Goal: Task Accomplishment & Management: Use online tool/utility

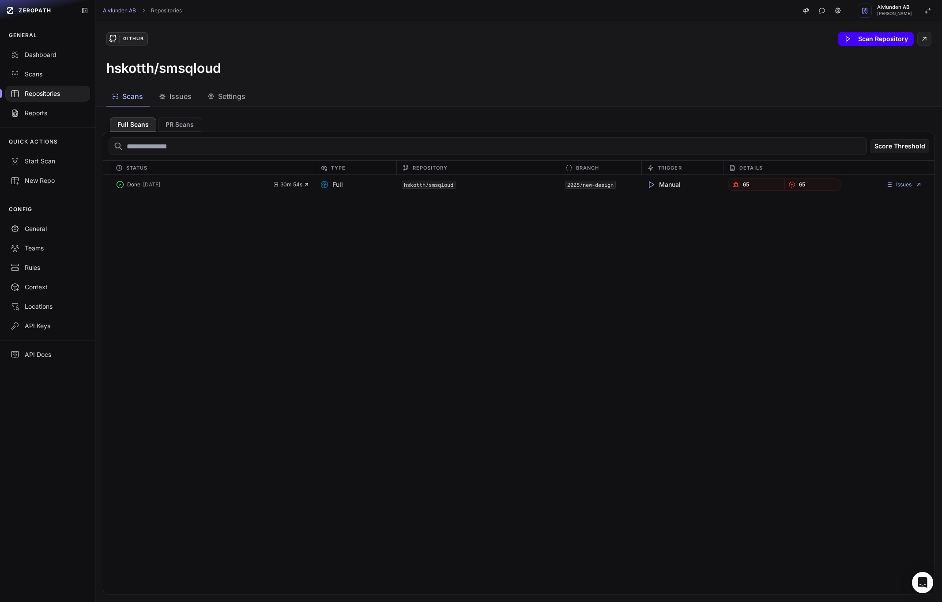
click at [893, 35] on button "Scan Repository" at bounding box center [875, 39] width 75 height 14
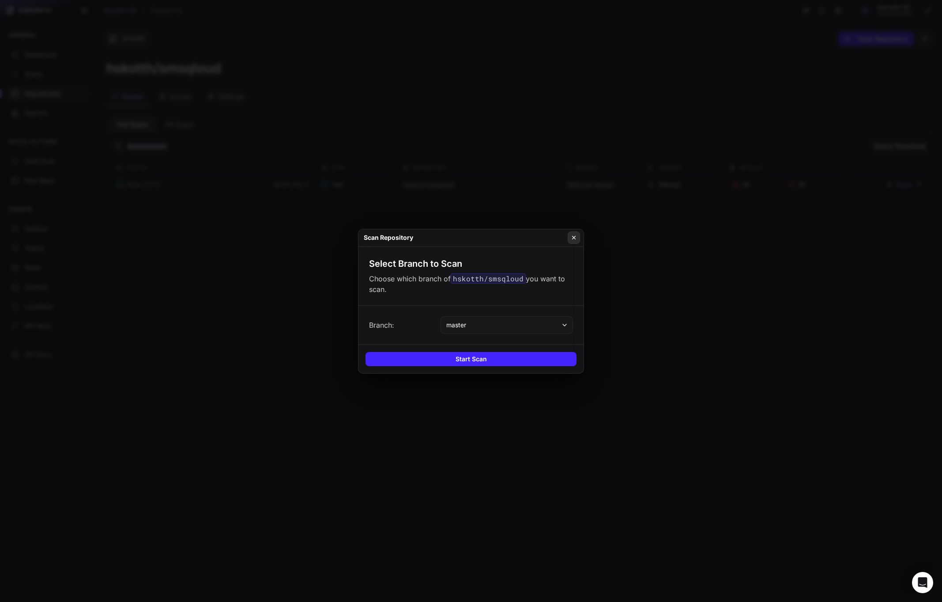
click at [573, 237] on icon at bounding box center [574, 237] width 6 height 7
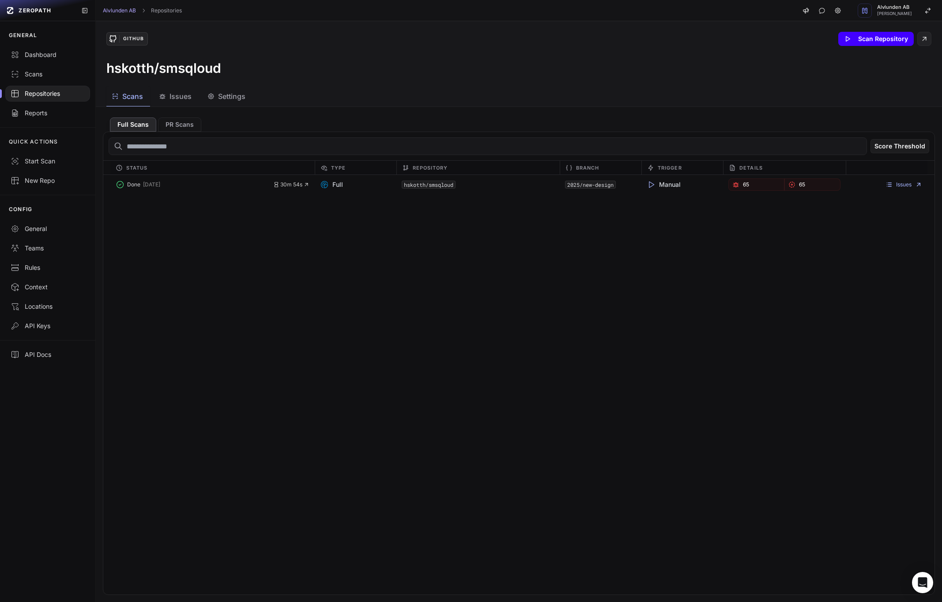
click at [874, 35] on button "Scan Repository" at bounding box center [875, 39] width 75 height 14
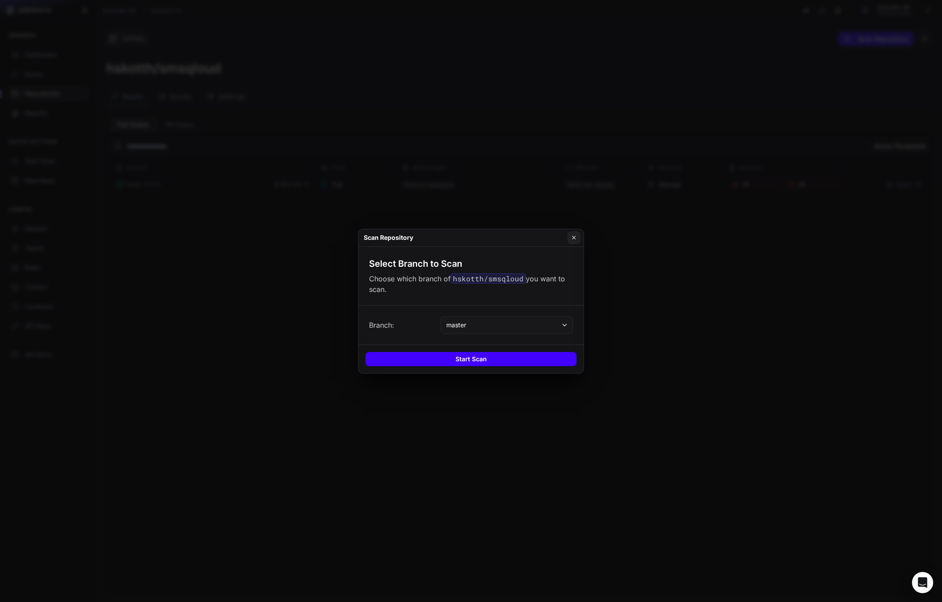
click at [457, 359] on button "Start Scan" at bounding box center [471, 359] width 211 height 14
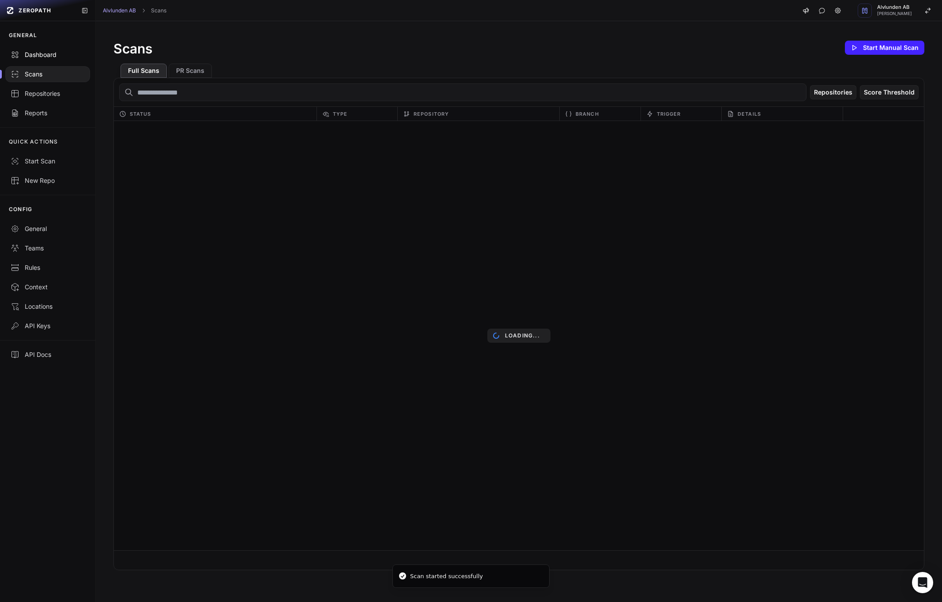
click at [28, 57] on div "Dashboard" at bounding box center [48, 54] width 74 height 9
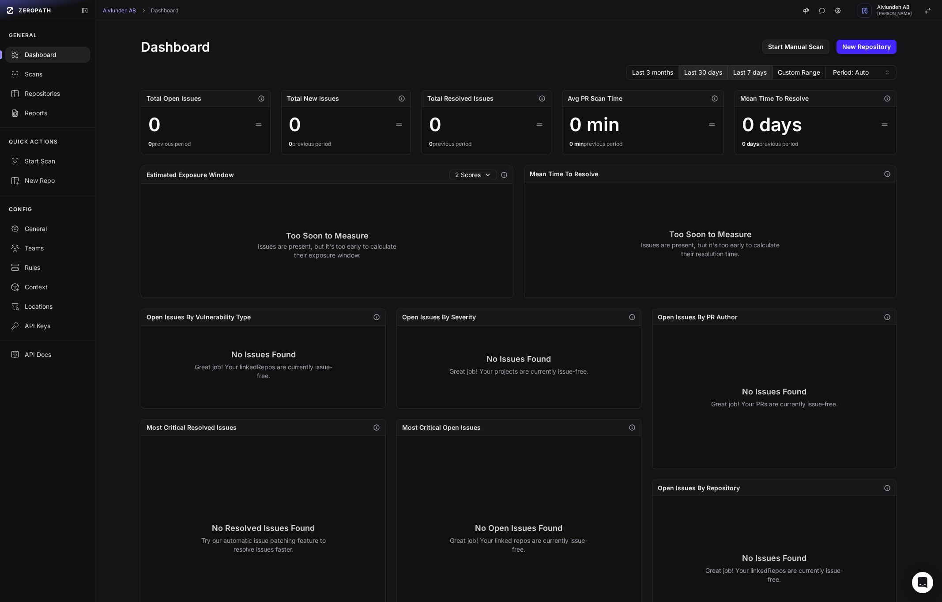
click at [724, 72] on button "Last 30 days" at bounding box center [703, 72] width 49 height 14
click at [674, 71] on button "Last 3 months" at bounding box center [652, 72] width 53 height 14
click at [713, 72] on button "Last 30 days" at bounding box center [703, 72] width 49 height 14
click at [802, 48] on link "Start Manual Scan" at bounding box center [795, 47] width 67 height 14
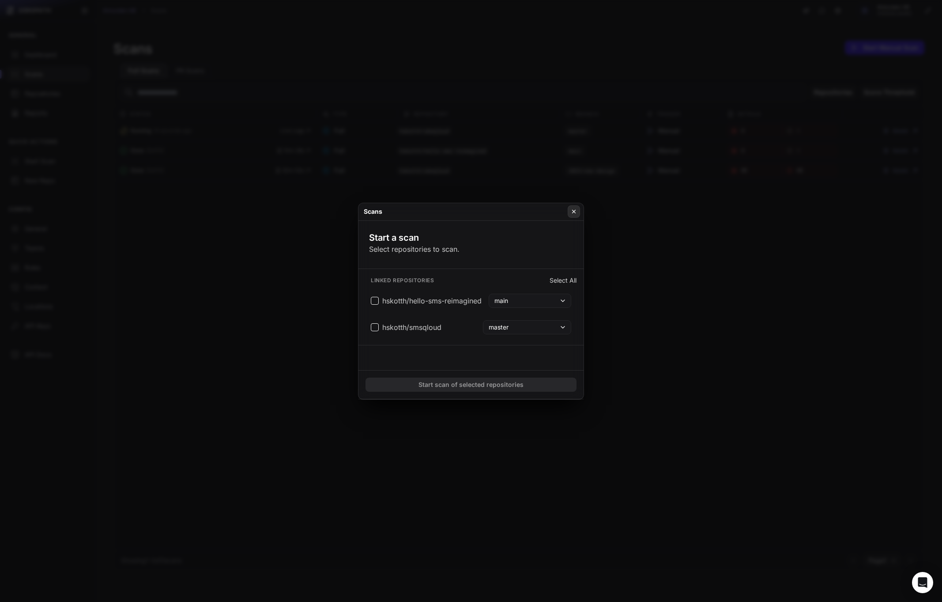
click at [579, 211] on button at bounding box center [574, 211] width 12 height 12
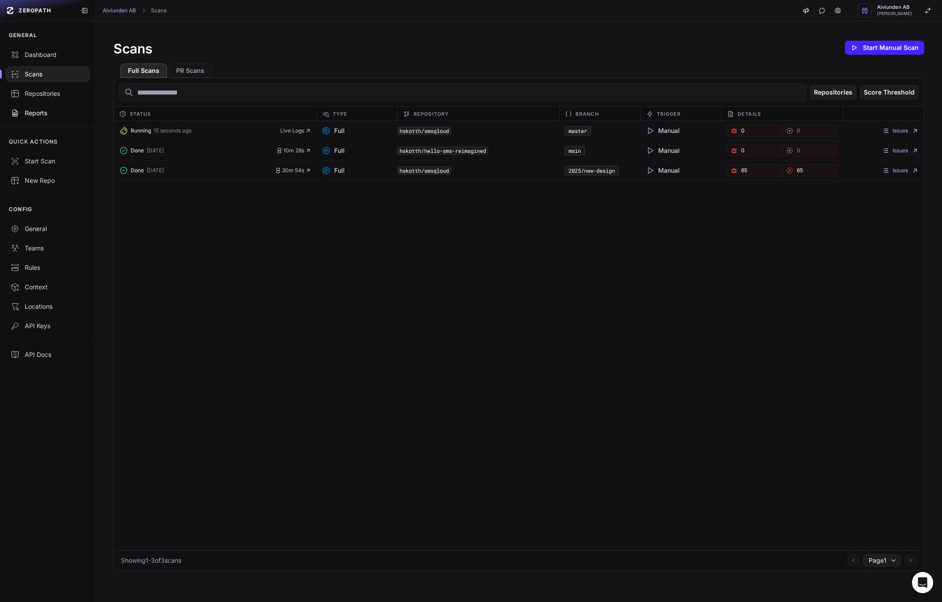
click at [41, 117] on link "Reports" at bounding box center [47, 112] width 95 height 19
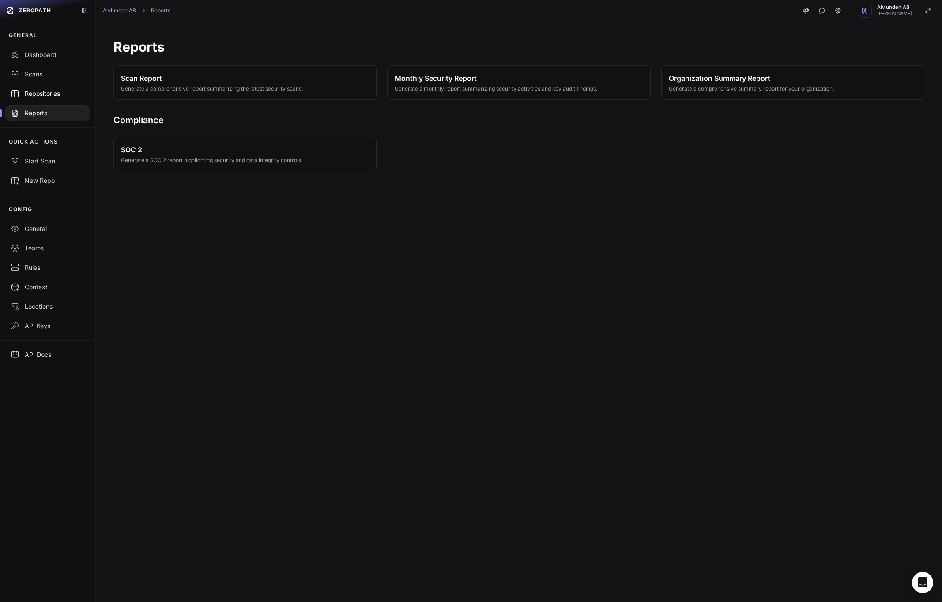
click at [45, 98] on link "Repositories" at bounding box center [47, 93] width 95 height 19
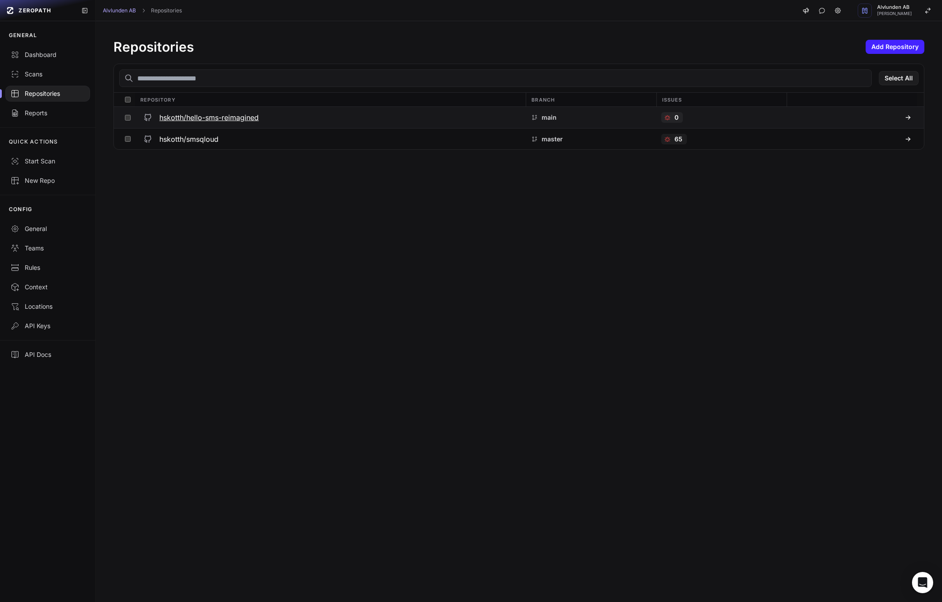
click at [192, 120] on h3 "hskotth/hello-sms-reimagined" at bounding box center [208, 117] width 99 height 11
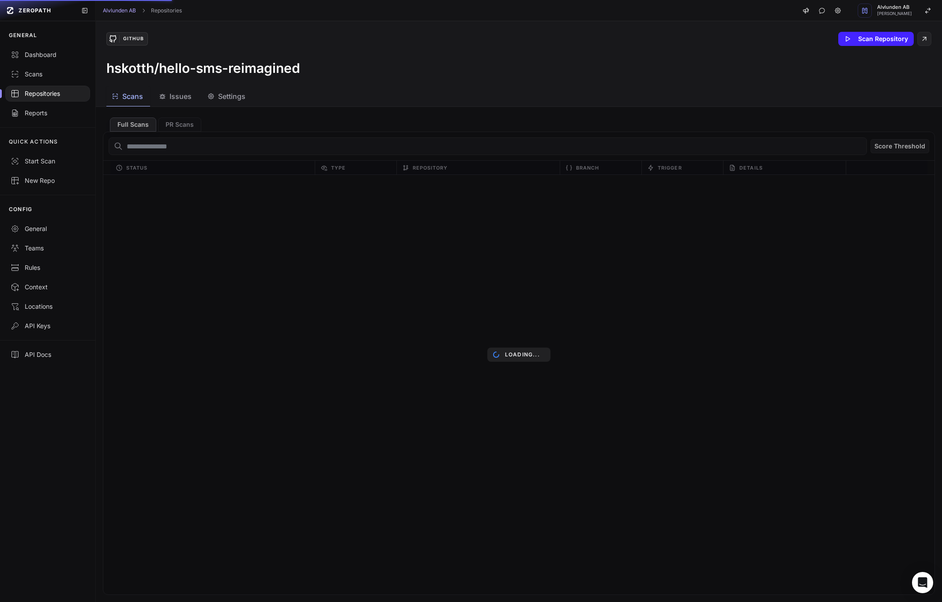
click at [177, 99] on span "Issues" at bounding box center [181, 96] width 22 height 11
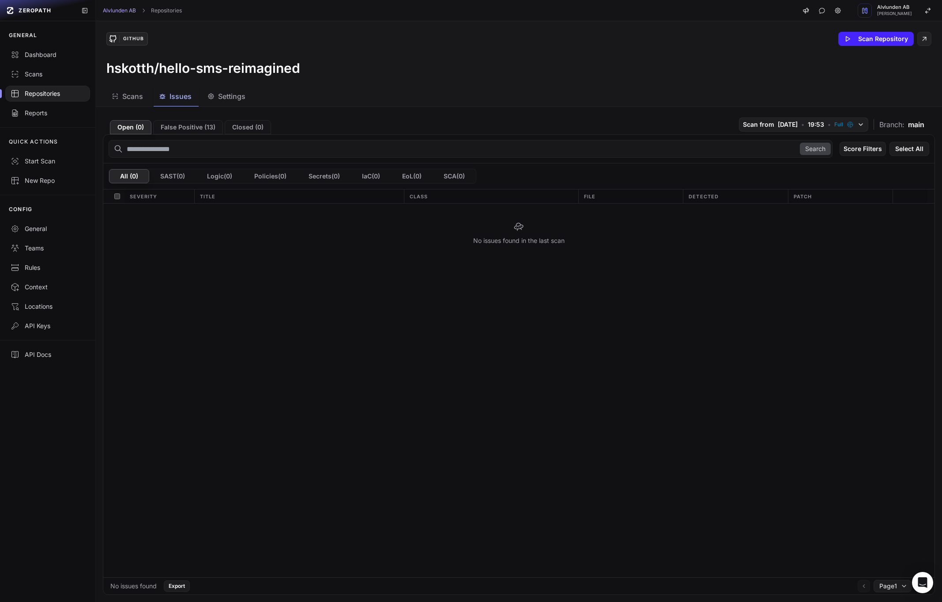
click at [27, 89] on div "Repositories" at bounding box center [48, 93] width 74 height 9
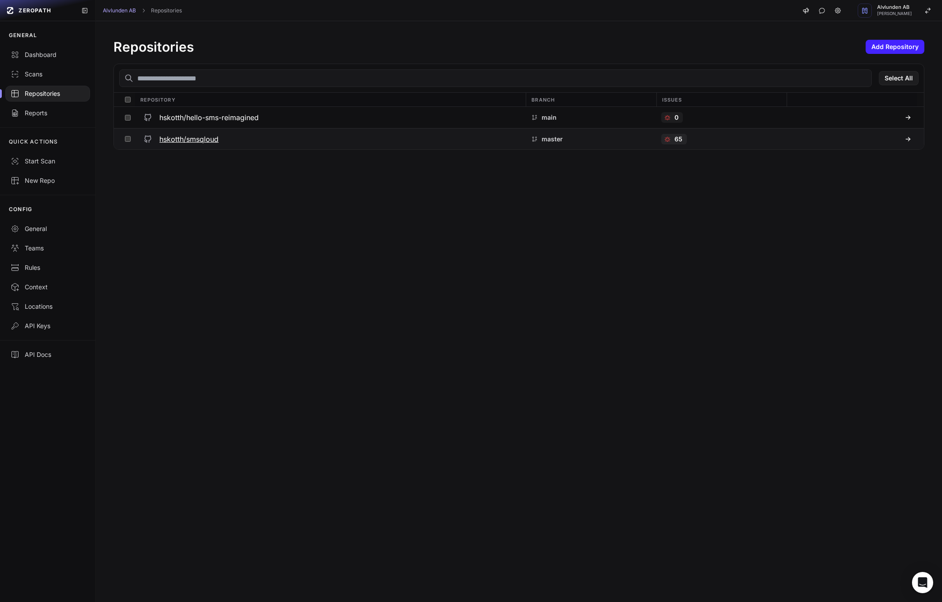
click at [183, 133] on div "hskotth/smsqloud" at bounding box center [330, 139] width 381 height 16
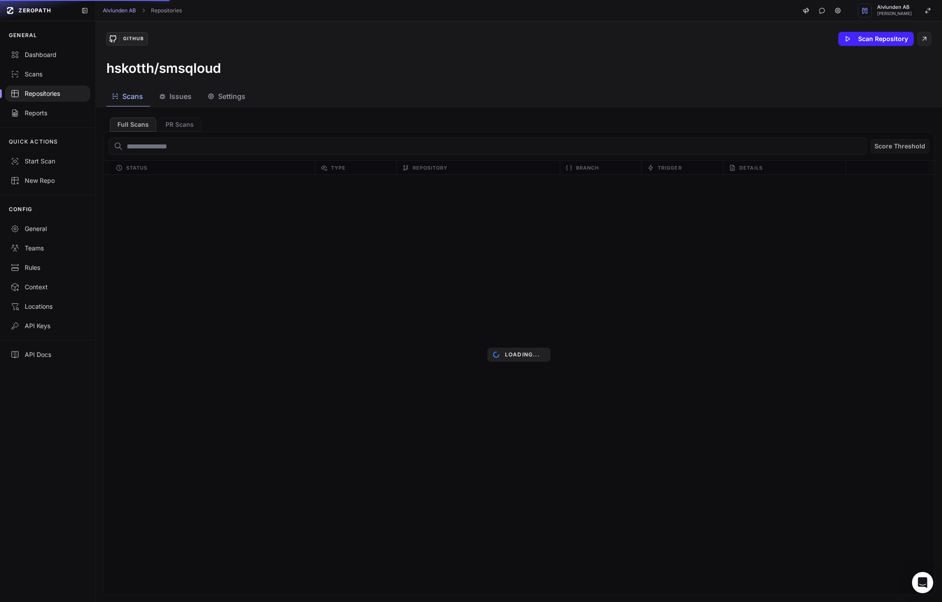
click at [174, 99] on span "Issues" at bounding box center [181, 96] width 22 height 11
click at [125, 98] on span "Scans" at bounding box center [132, 96] width 21 height 11
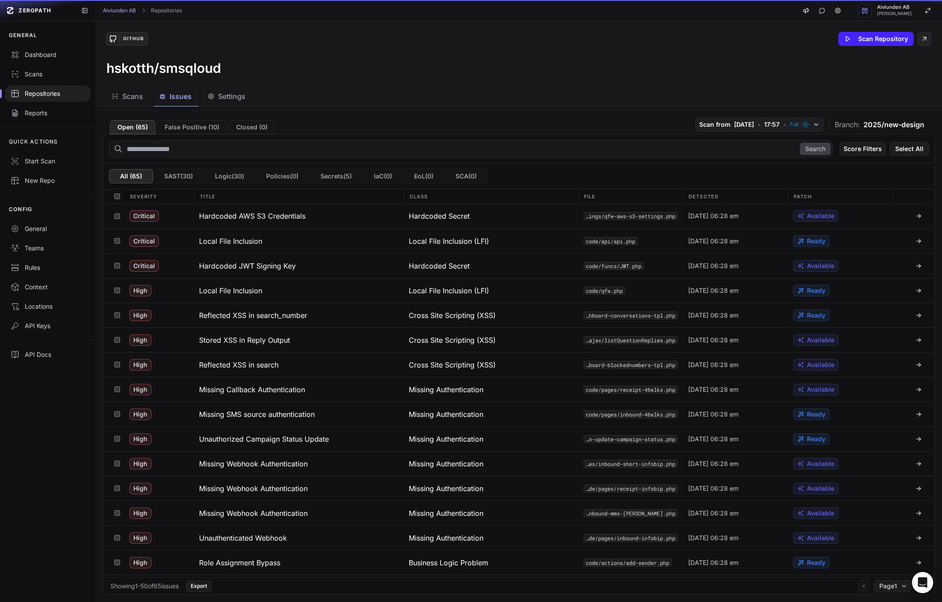
click at [175, 97] on span "Issues" at bounding box center [181, 96] width 22 height 11
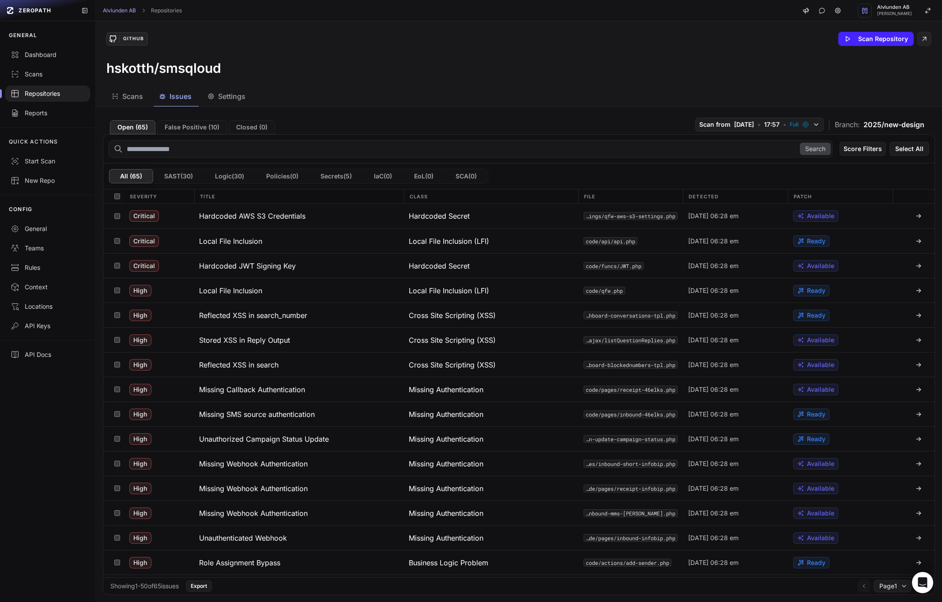
click at [133, 97] on span "Scans" at bounding box center [132, 96] width 21 height 11
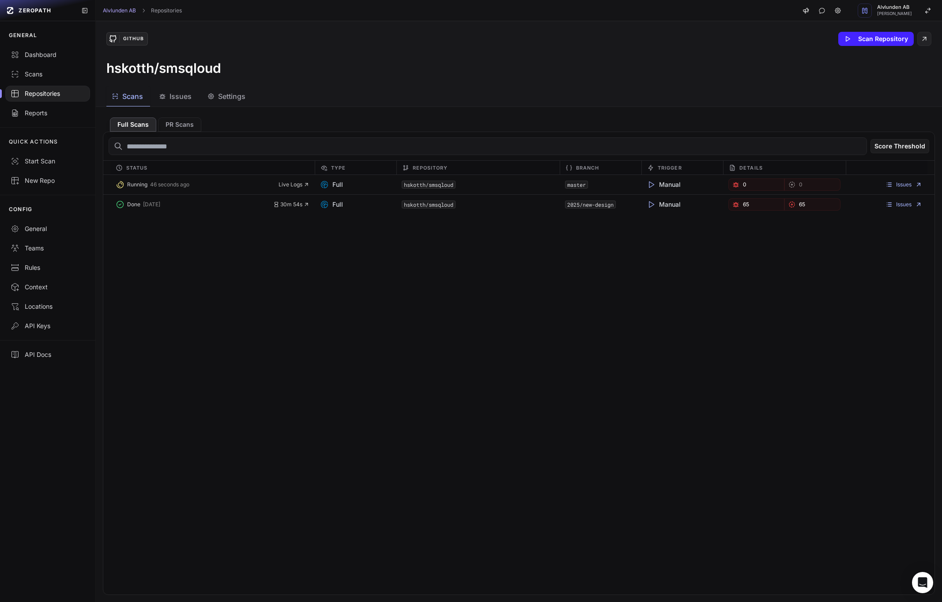
click at [170, 101] on span "Issues" at bounding box center [181, 96] width 22 height 11
